Goal: Transaction & Acquisition: Purchase product/service

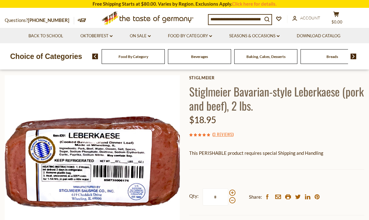
scroll to position [27, 0]
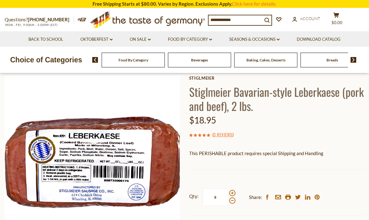
click at [347, 141] on div "Stiglmeier Stiglmeier Bavarian-style Leberkaese (pork and beef), 2 lbs. $18.95 …" at bounding box center [276, 165] width 175 height 181
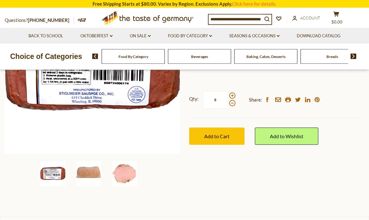
scroll to position [126, 0]
click at [92, 172] on img at bounding box center [88, 173] width 25 height 25
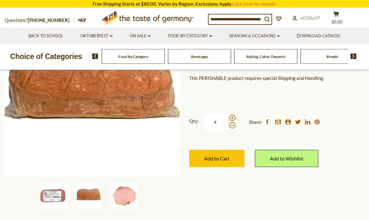
scroll to position [119, 0]
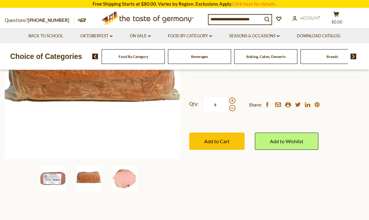
click at [125, 178] on img at bounding box center [124, 178] width 25 height 25
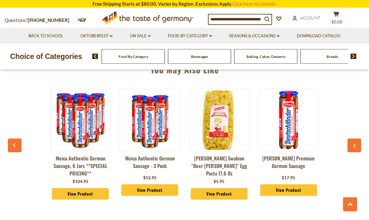
scroll to position [441, 0]
click at [356, 137] on div "Meica Authentic German Sausage, 6 jars **SPECIAL PRICING** $104.95 View Product…" at bounding box center [184, 149] width 347 height 137
click at [353, 145] on icon "button" at bounding box center [354, 146] width 4 height 4
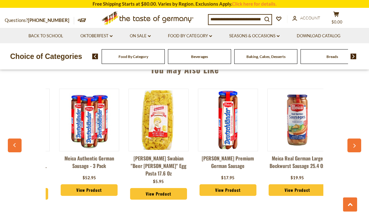
scroll to position [0, 69]
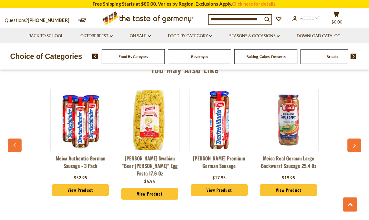
click at [355, 142] on button "button" at bounding box center [355, 145] width 14 height 14
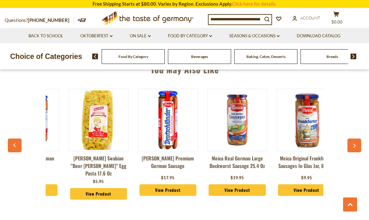
scroll to position [0, 139]
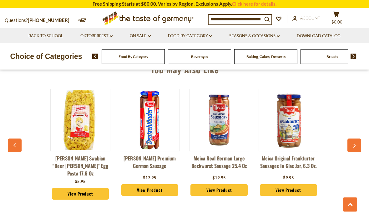
click at [356, 139] on button "button" at bounding box center [355, 145] width 14 height 14
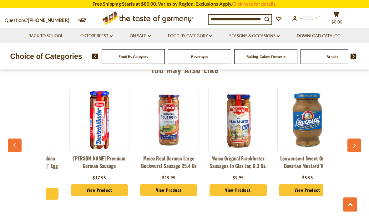
scroll to position [0, 208]
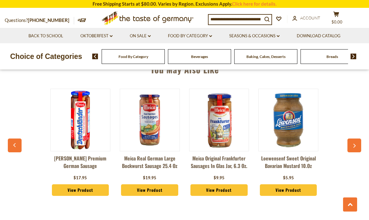
click at [355, 142] on button "button" at bounding box center [355, 145] width 14 height 14
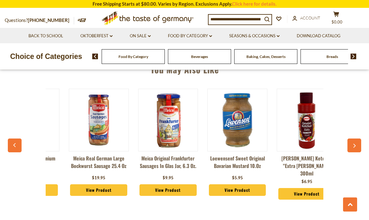
scroll to position [0, 278]
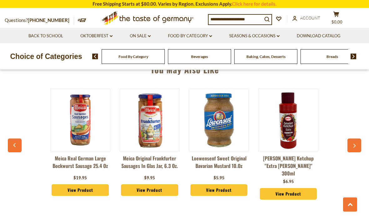
click at [356, 143] on button "button" at bounding box center [355, 145] width 14 height 14
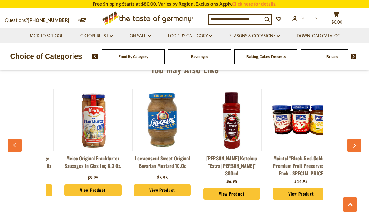
scroll to position [0, 347]
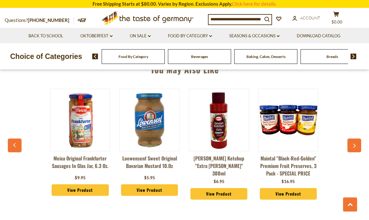
click at [352, 142] on button "button" at bounding box center [355, 145] width 14 height 14
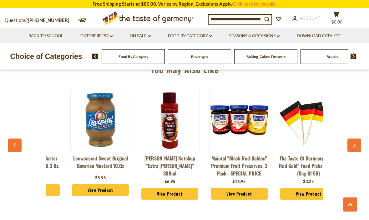
scroll to position [0, 417]
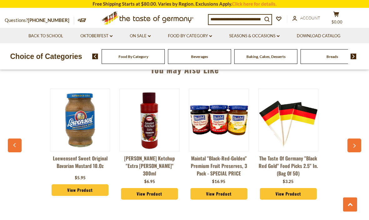
click at [354, 139] on button "button" at bounding box center [355, 145] width 14 height 14
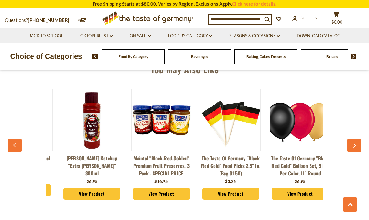
scroll to position [0, 486]
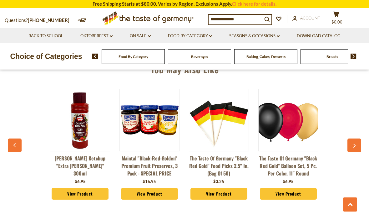
click at [354, 137] on div "Meica Authentic German Sausage, 6 jars **SPECIAL PRICING** $104.95 View Product…" at bounding box center [184, 149] width 347 height 137
click at [352, 139] on button "button" at bounding box center [355, 145] width 14 height 14
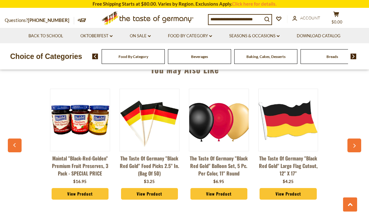
click at [354, 144] on icon "button" at bounding box center [354, 146] width 4 height 4
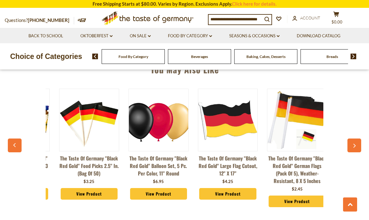
scroll to position [0, 625]
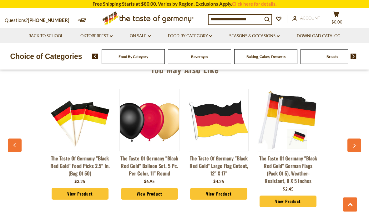
click at [353, 143] on button "button" at bounding box center [355, 145] width 14 height 14
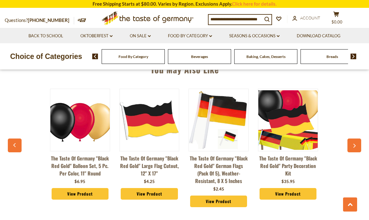
click at [354, 144] on icon "button" at bounding box center [354, 146] width 4 height 4
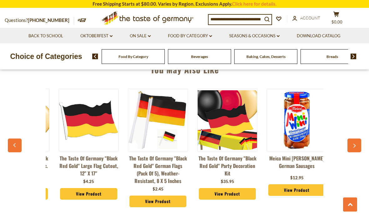
scroll to position [0, 764]
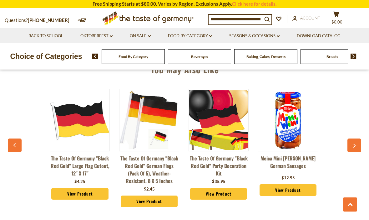
click at [355, 140] on button "button" at bounding box center [355, 145] width 14 height 14
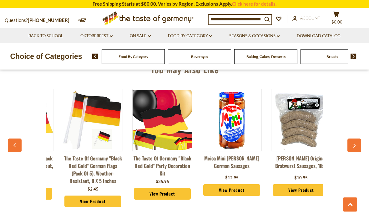
scroll to position [0, 834]
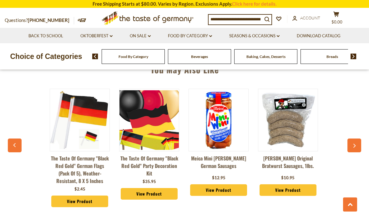
click at [356, 140] on button "button" at bounding box center [355, 145] width 14 height 14
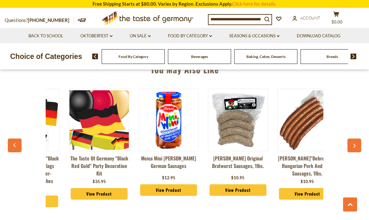
scroll to position [0, 903]
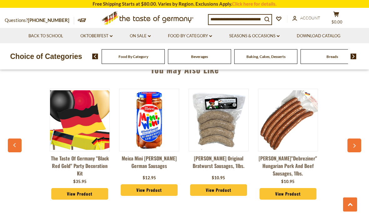
click at [355, 142] on button "button" at bounding box center [355, 145] width 14 height 14
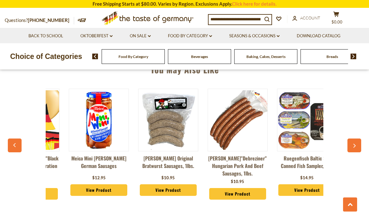
scroll to position [0, 973]
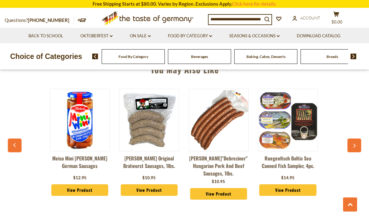
click at [355, 141] on button "button" at bounding box center [355, 145] width 14 height 14
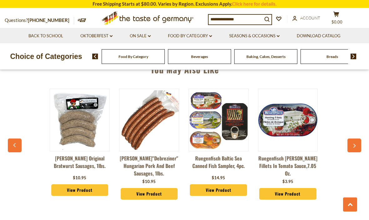
click at [356, 141] on button "button" at bounding box center [355, 145] width 14 height 14
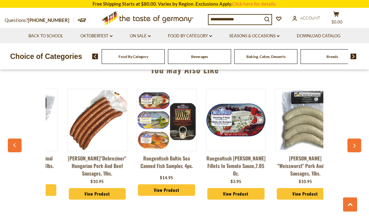
scroll to position [0, 1112]
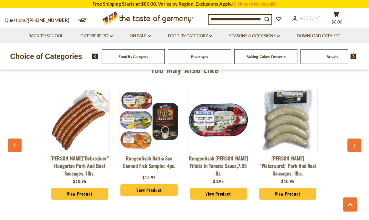
click at [355, 142] on button "button" at bounding box center [355, 145] width 14 height 14
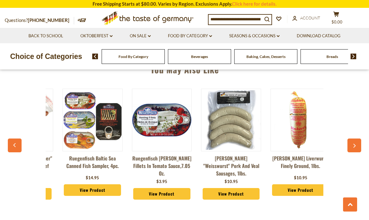
scroll to position [0, 1181]
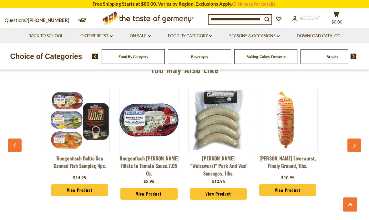
click at [355, 143] on button "button" at bounding box center [355, 145] width 14 height 14
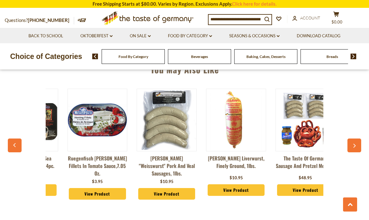
scroll to position [0, 1251]
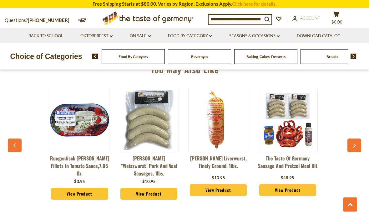
click at [354, 142] on button "button" at bounding box center [355, 145] width 14 height 14
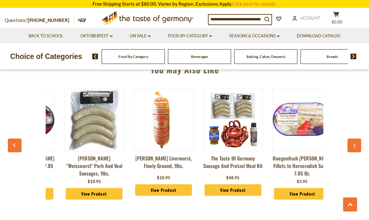
scroll to position [0, 1320]
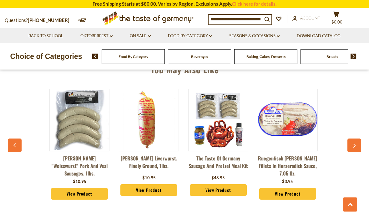
click at [356, 145] on icon "button" at bounding box center [354, 146] width 4 height 4
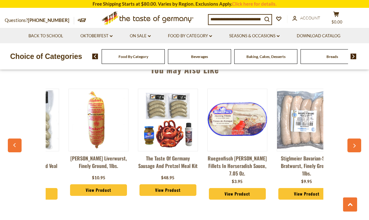
scroll to position [0, 1389]
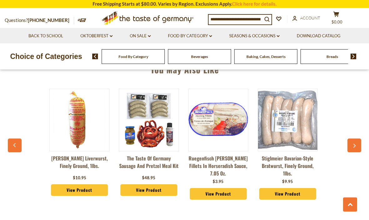
click at [352, 149] on button "button" at bounding box center [355, 145] width 14 height 14
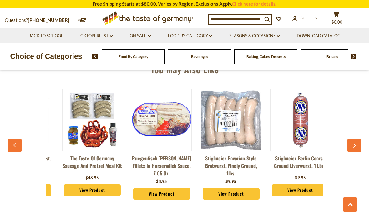
scroll to position [0, 1459]
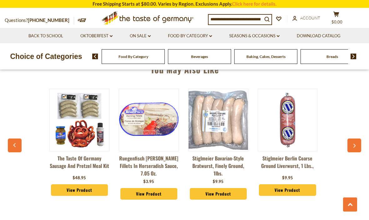
click at [353, 143] on button "button" at bounding box center [355, 145] width 14 height 14
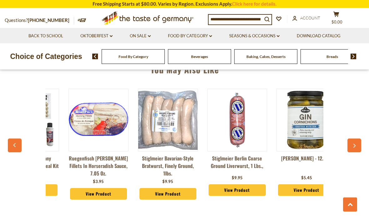
scroll to position [0, 1528]
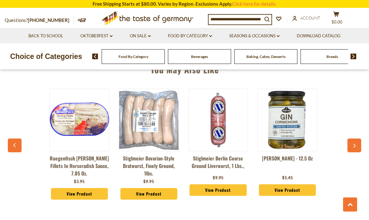
click at [355, 143] on button "button" at bounding box center [355, 145] width 14 height 14
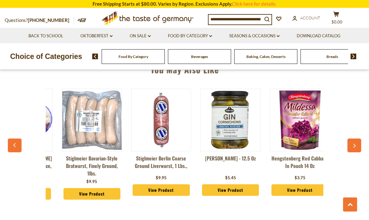
scroll to position [0, 1598]
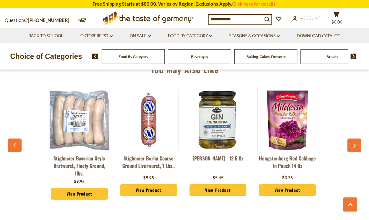
click at [354, 140] on button "button" at bounding box center [355, 145] width 14 height 14
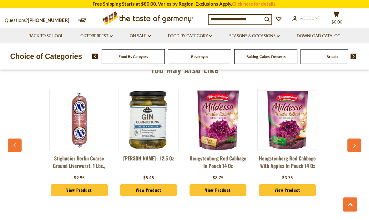
click at [354, 139] on button "button" at bounding box center [355, 145] width 14 height 14
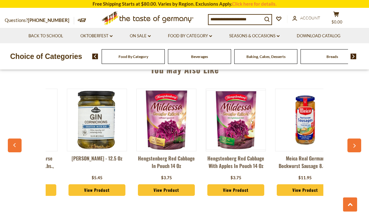
scroll to position [0, 1737]
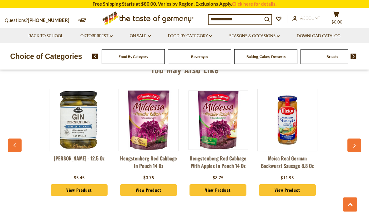
click at [358, 139] on button "button" at bounding box center [355, 145] width 14 height 14
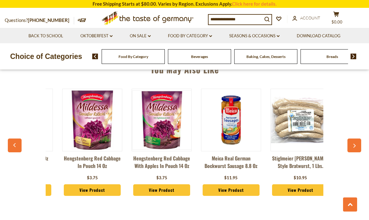
scroll to position [0, 1806]
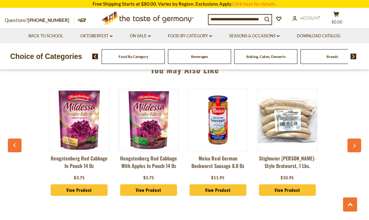
click at [355, 141] on button "button" at bounding box center [355, 145] width 14 height 14
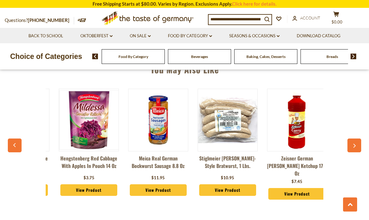
scroll to position [0, 1875]
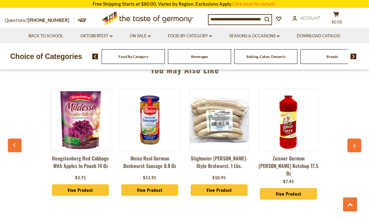
click at [354, 142] on button "button" at bounding box center [355, 145] width 14 height 14
click at [352, 145] on button "button" at bounding box center [355, 145] width 14 height 14
click at [355, 139] on button "button" at bounding box center [355, 145] width 14 height 14
click at [356, 140] on button "button" at bounding box center [355, 145] width 14 height 14
click at [354, 146] on icon "button" at bounding box center [354, 146] width 4 height 4
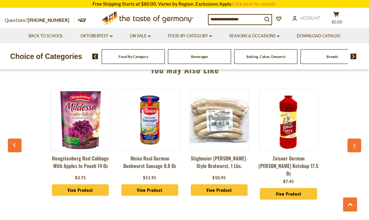
click at [358, 143] on button "button" at bounding box center [355, 145] width 14 height 14
click at [356, 151] on button "button" at bounding box center [355, 145] width 14 height 14
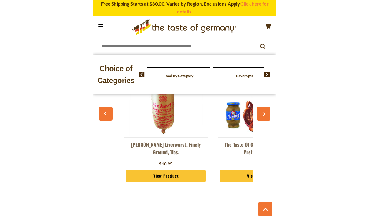
scroll to position [463, 0]
